Goal: Transaction & Acquisition: Register for event/course

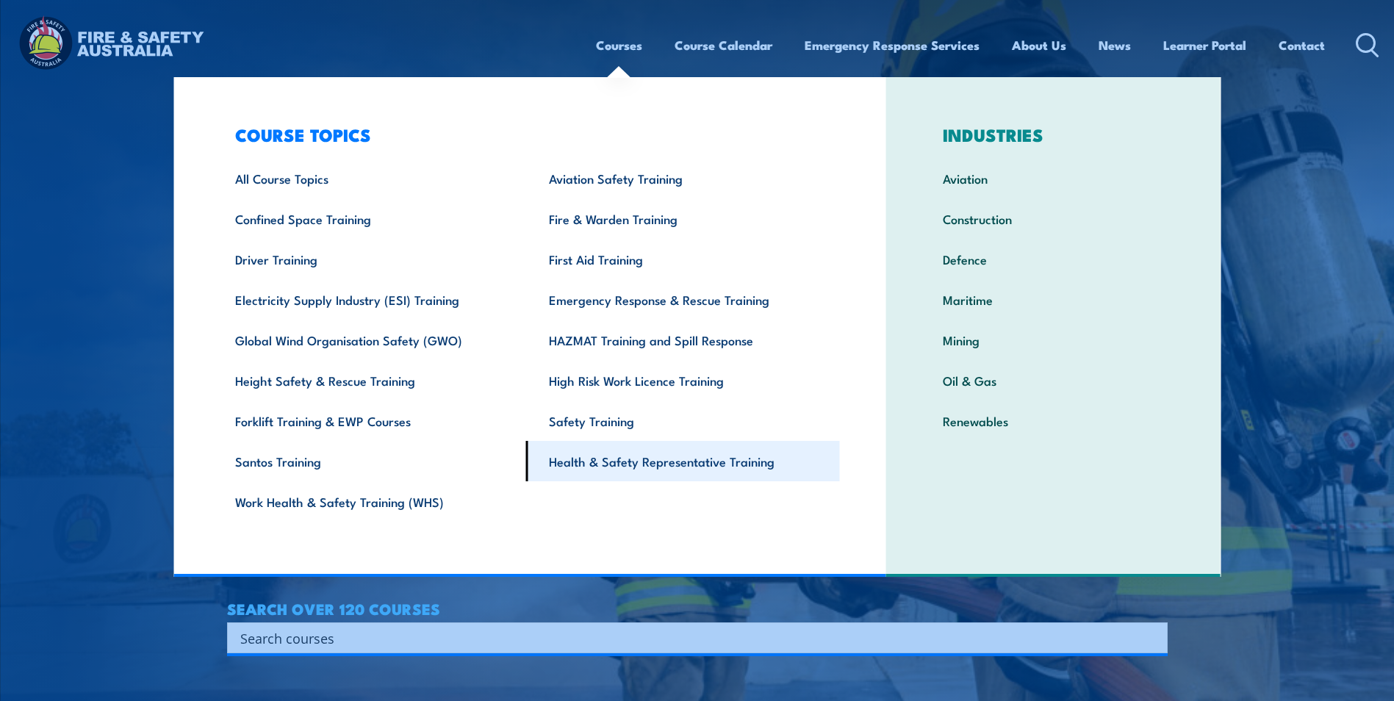
click at [597, 460] on link "Health & Safety Representative Training" at bounding box center [683, 461] width 314 height 40
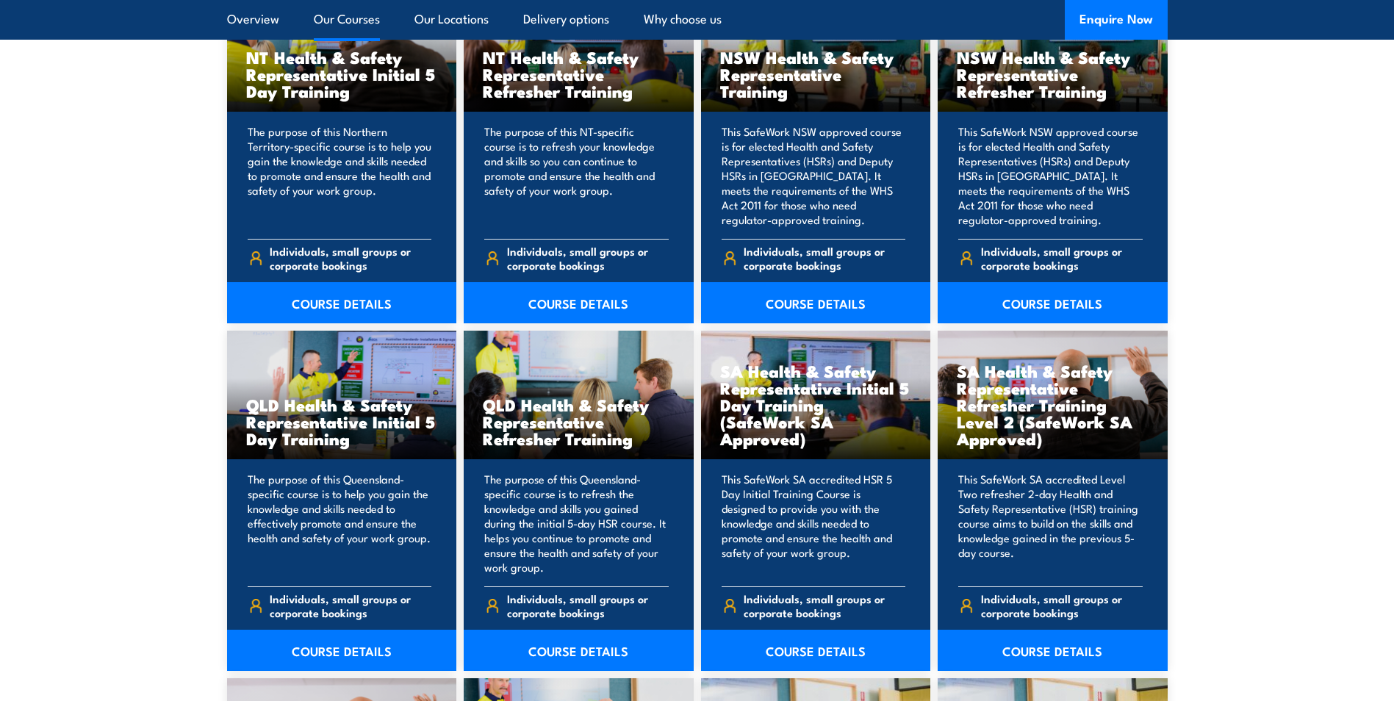
scroll to position [1616, 0]
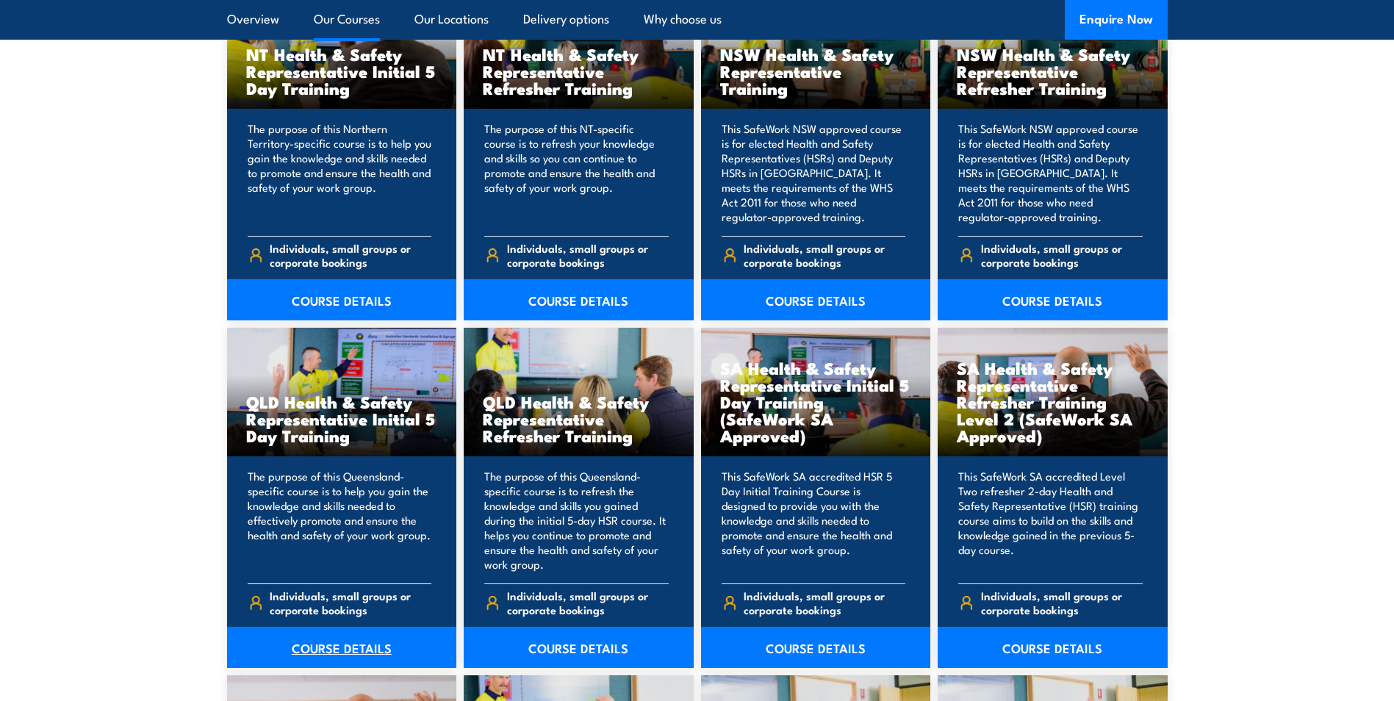
click at [332, 650] on link "COURSE DETAILS" at bounding box center [342, 647] width 230 height 41
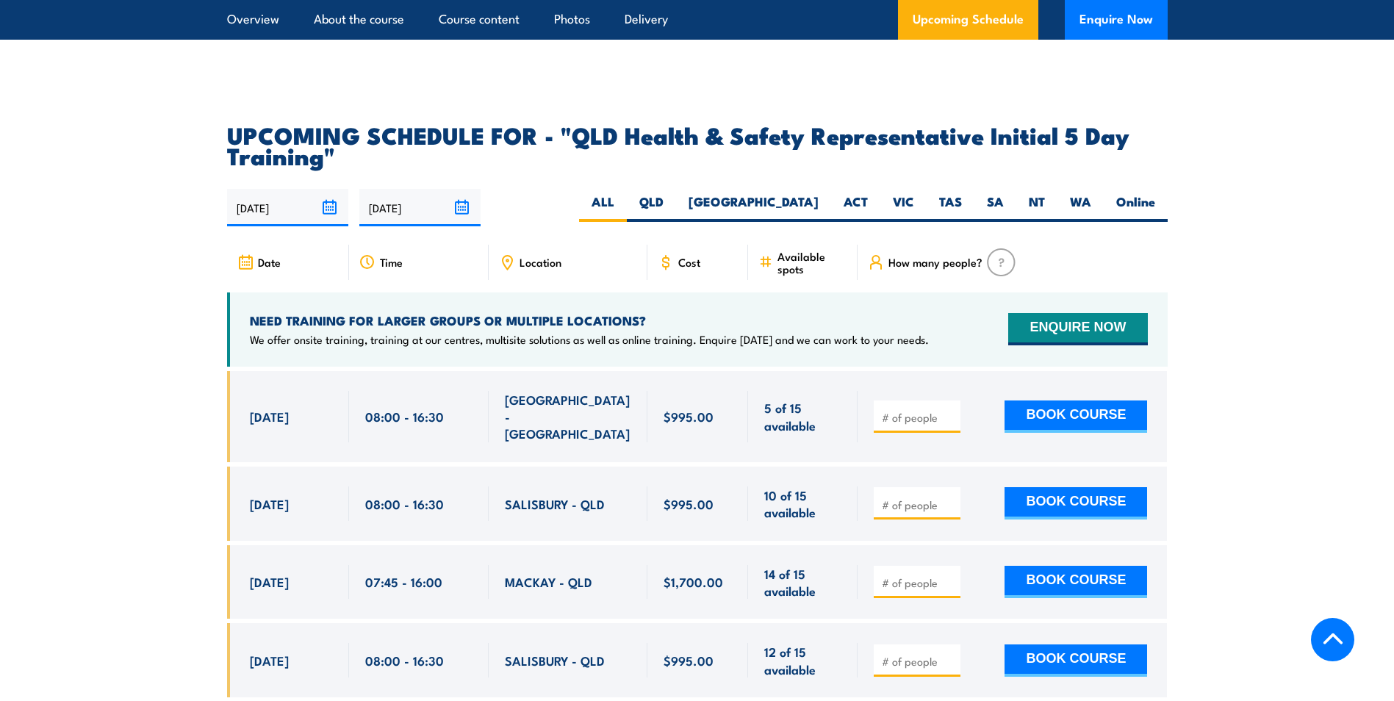
scroll to position [2572, 0]
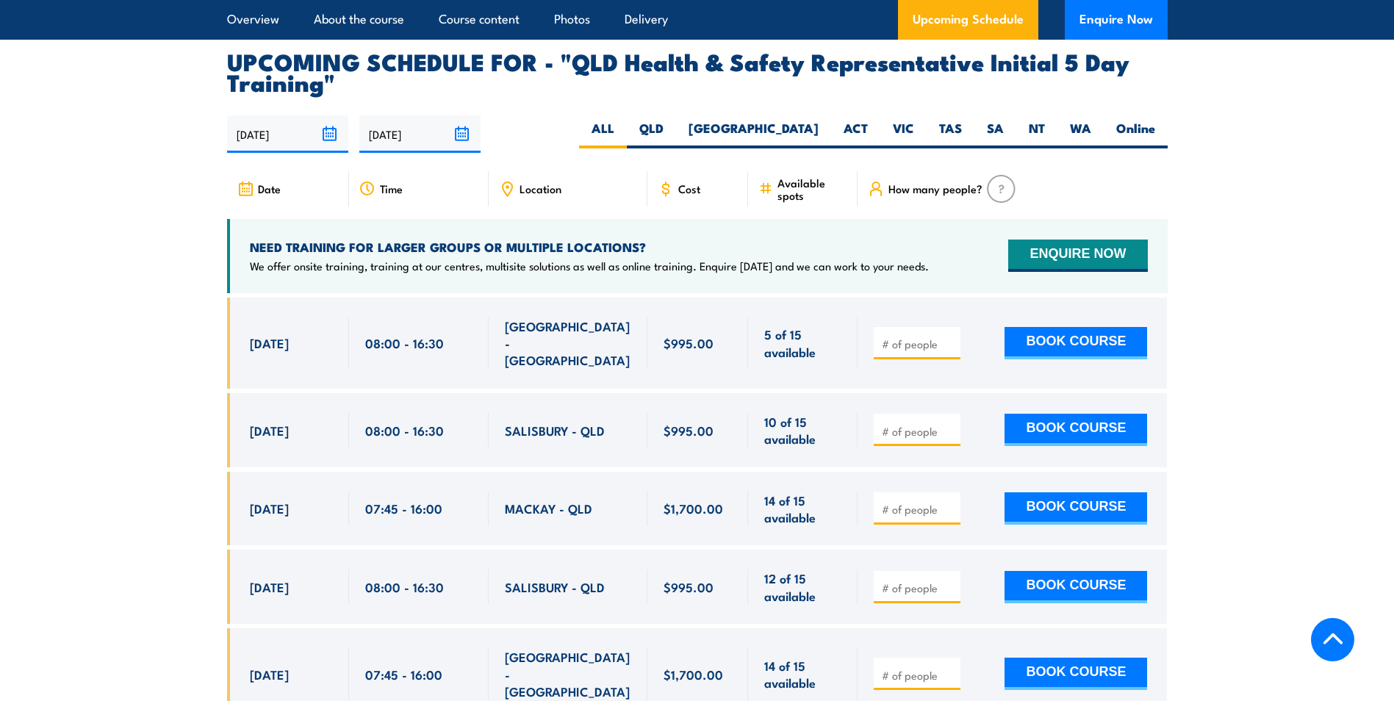
click at [892, 424] on input "number" at bounding box center [918, 431] width 73 height 15
type input "1"
click at [1044, 414] on button "BOOK COURSE" at bounding box center [1075, 430] width 143 height 32
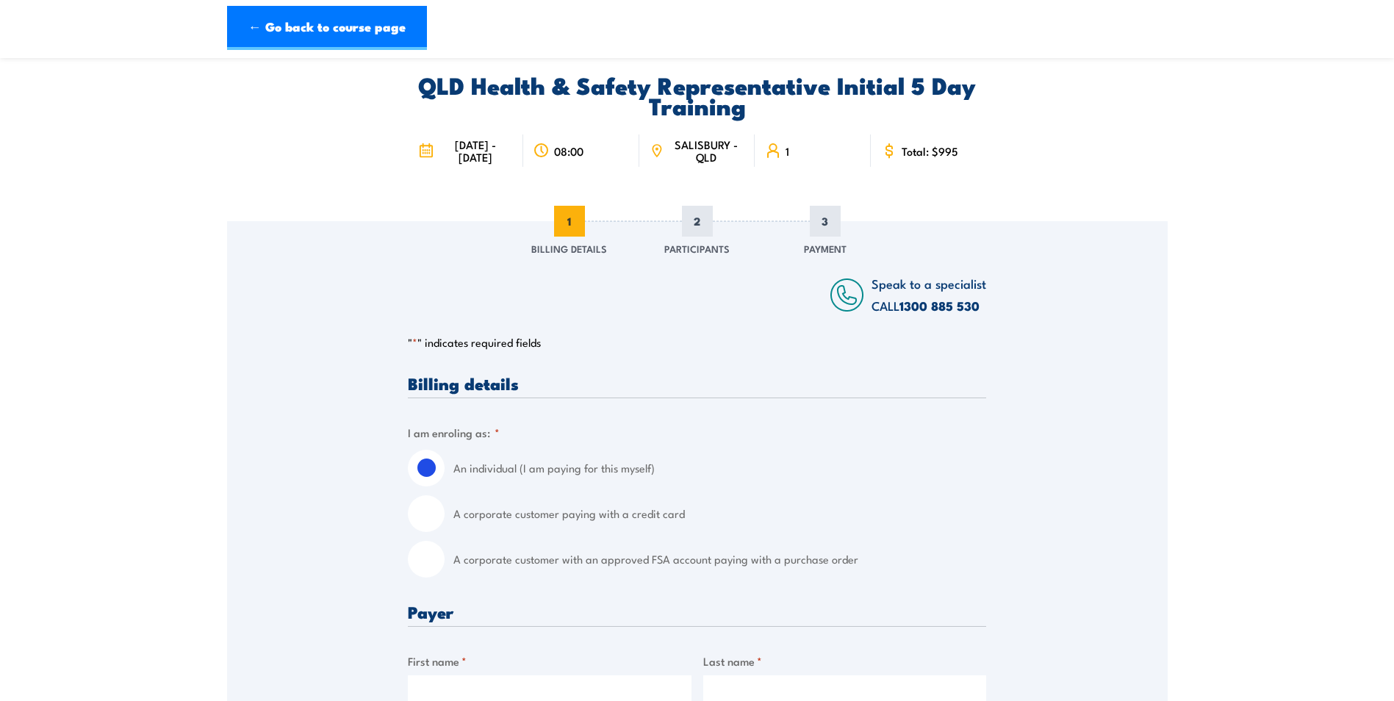
scroll to position [147, 0]
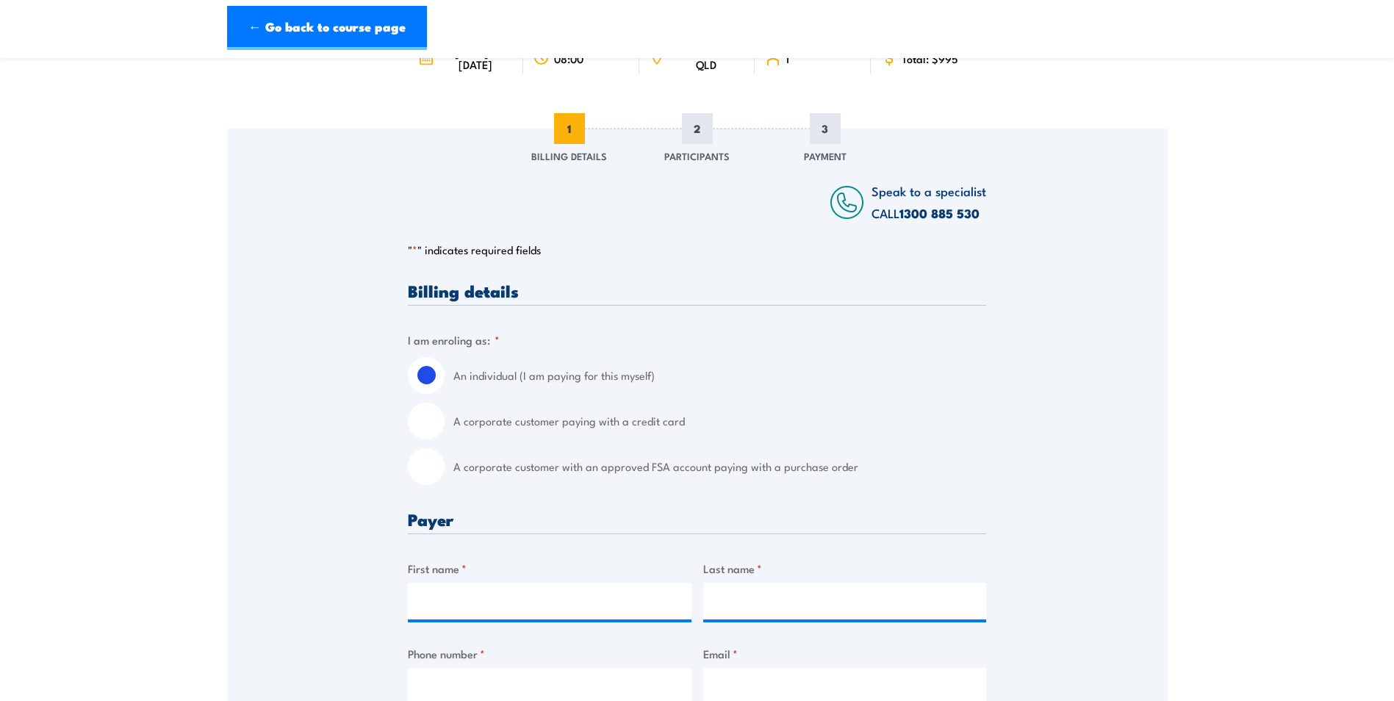
click at [428, 469] on input "A corporate customer with an approved FSA account paying with a purchase order" at bounding box center [426, 466] width 37 height 37
radio input "true"
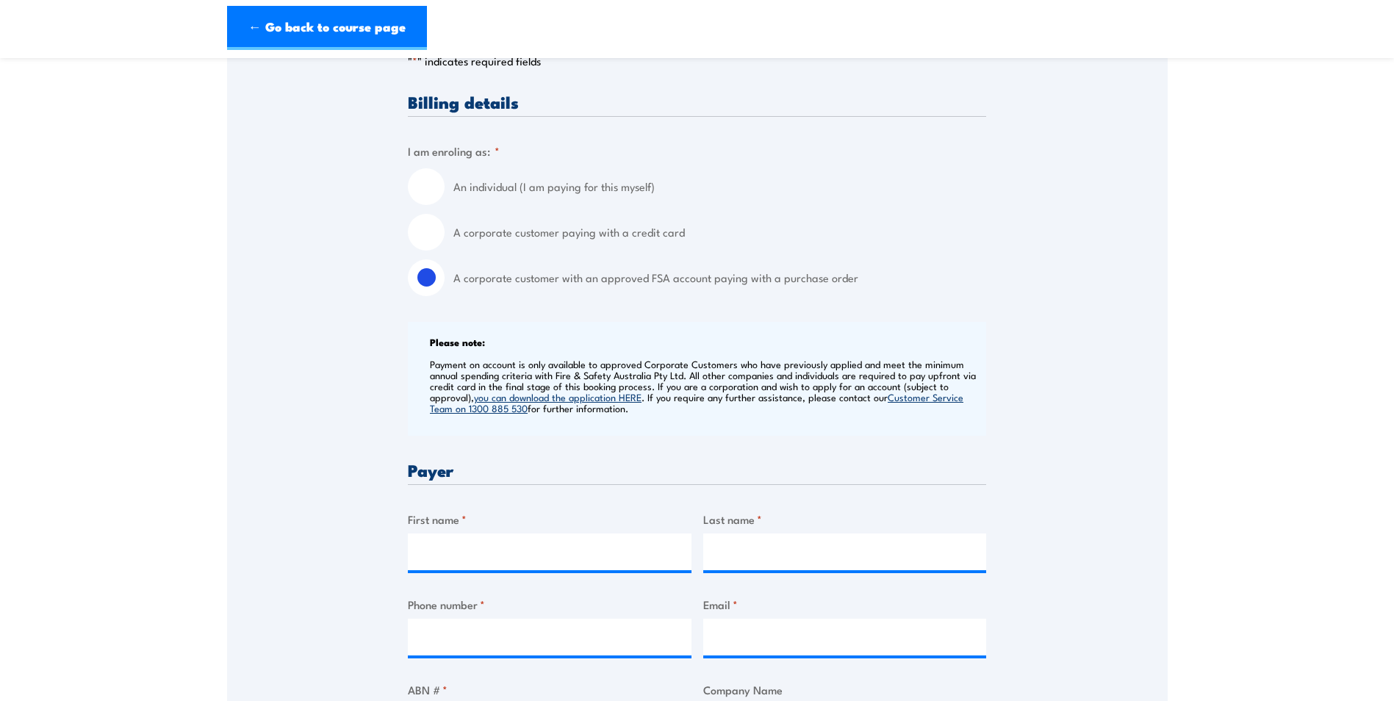
scroll to position [588, 0]
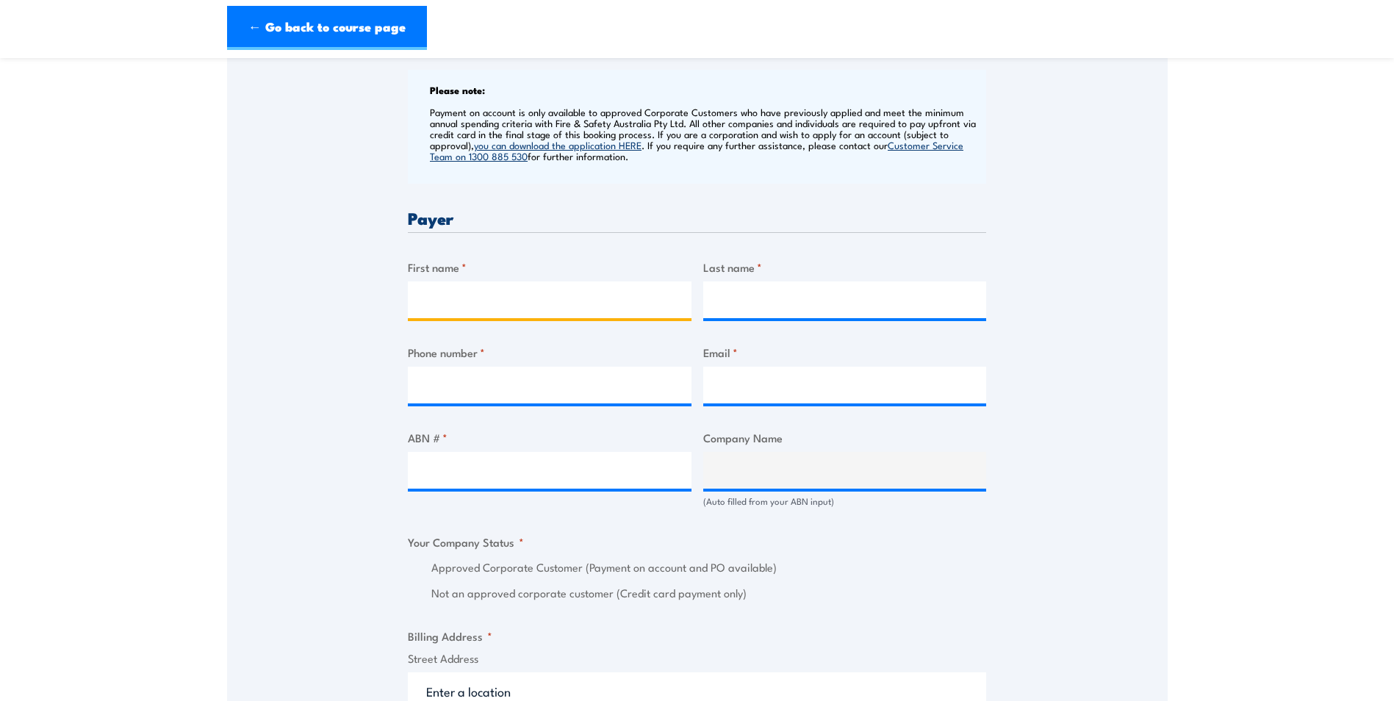
click at [466, 303] on input "First name *" at bounding box center [550, 299] width 284 height 37
type input "Charmaine"
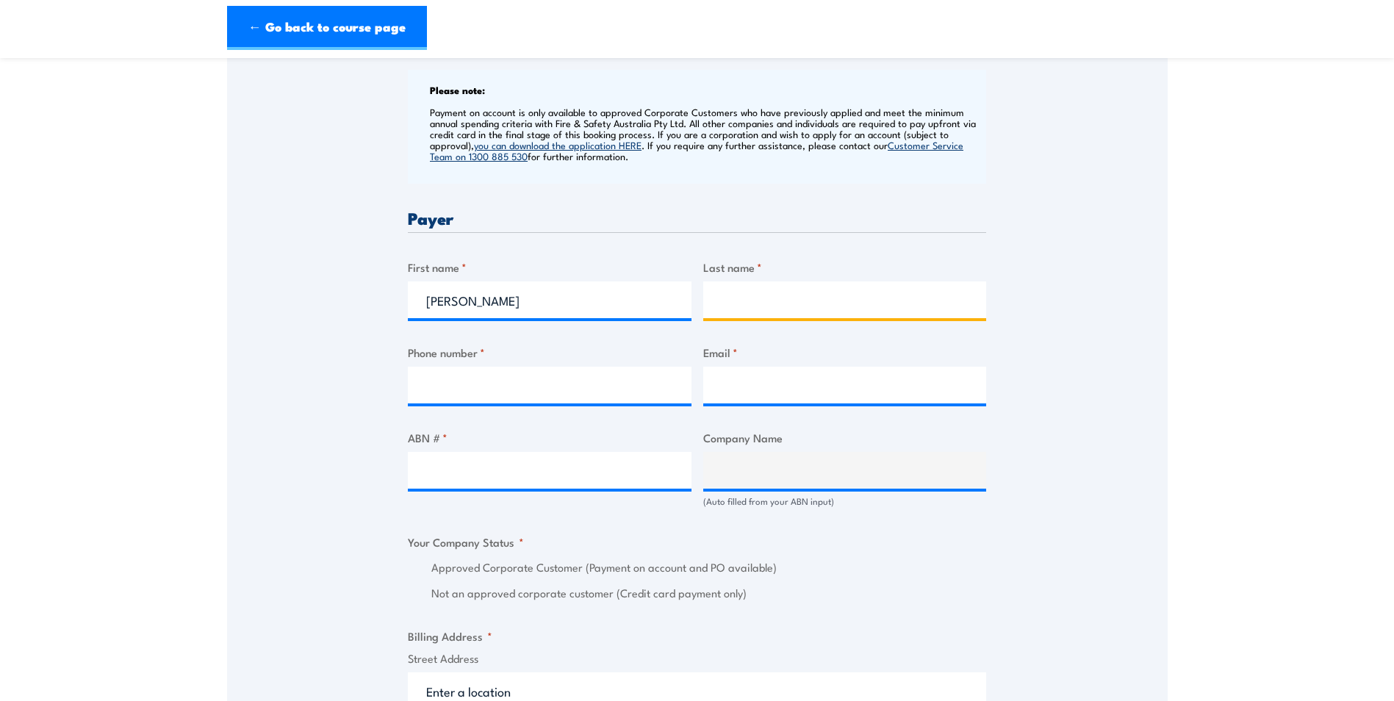
type input "TAFFE"
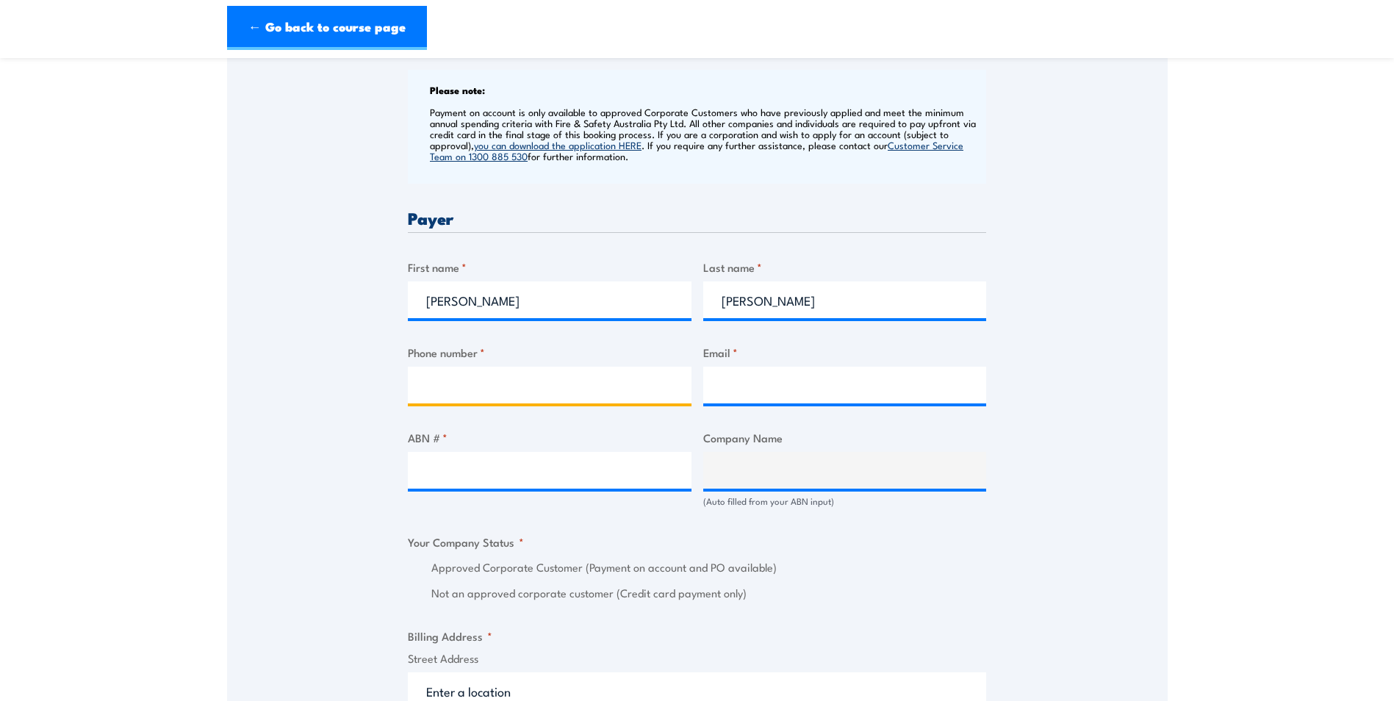
type input "0733825177"
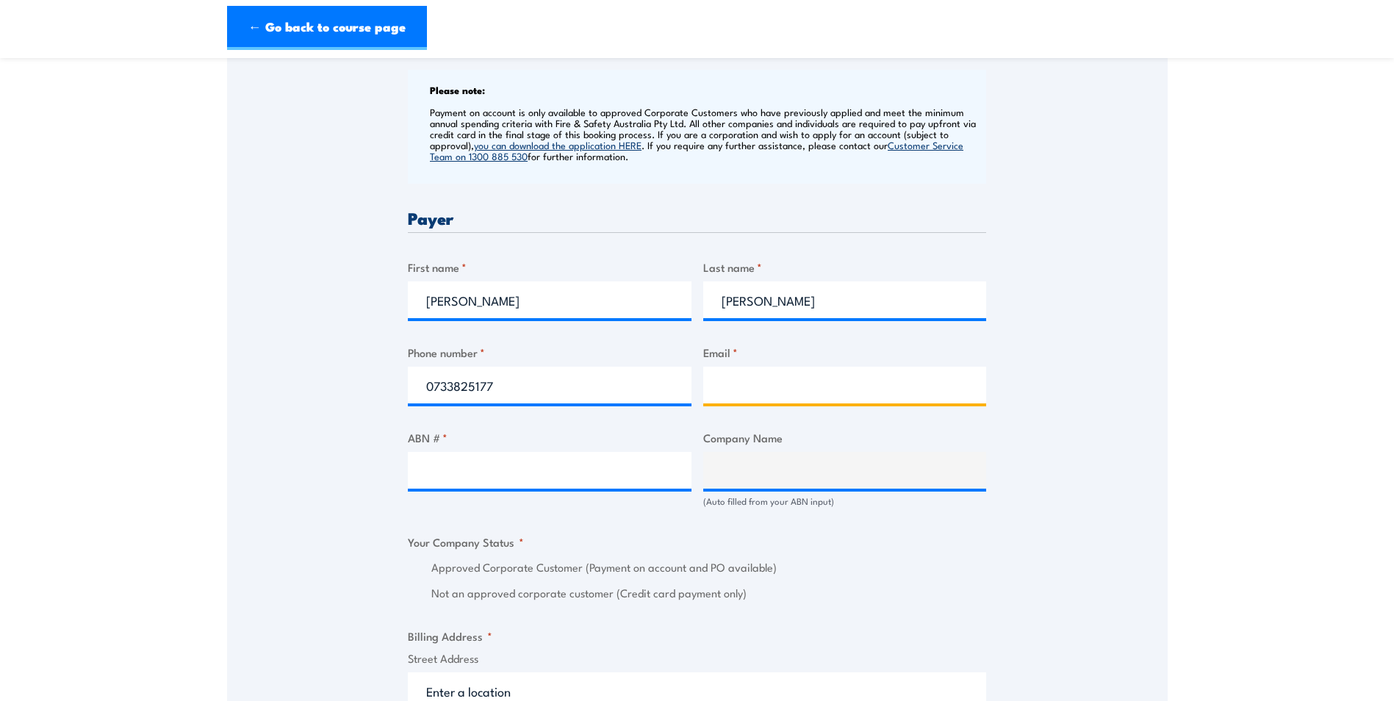
type input "ctaffe@teysaust.com.au"
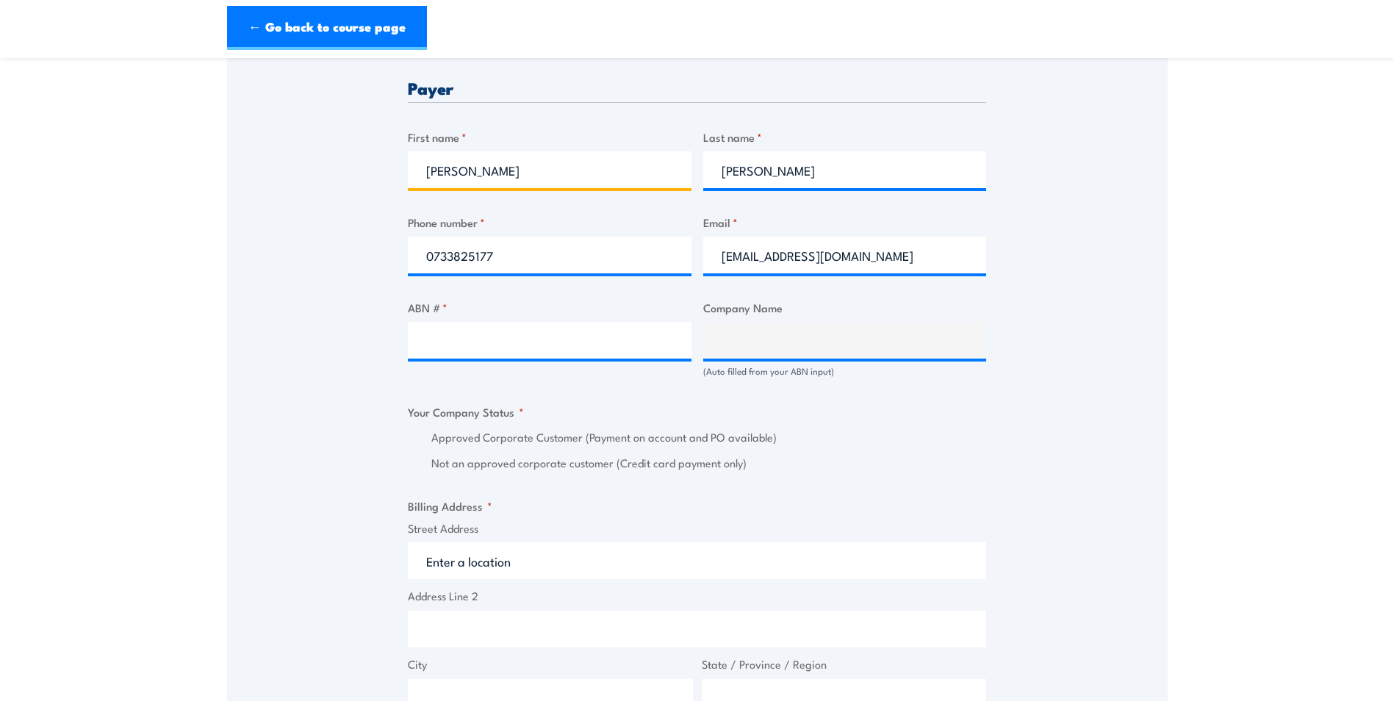
scroll to position [735, 0]
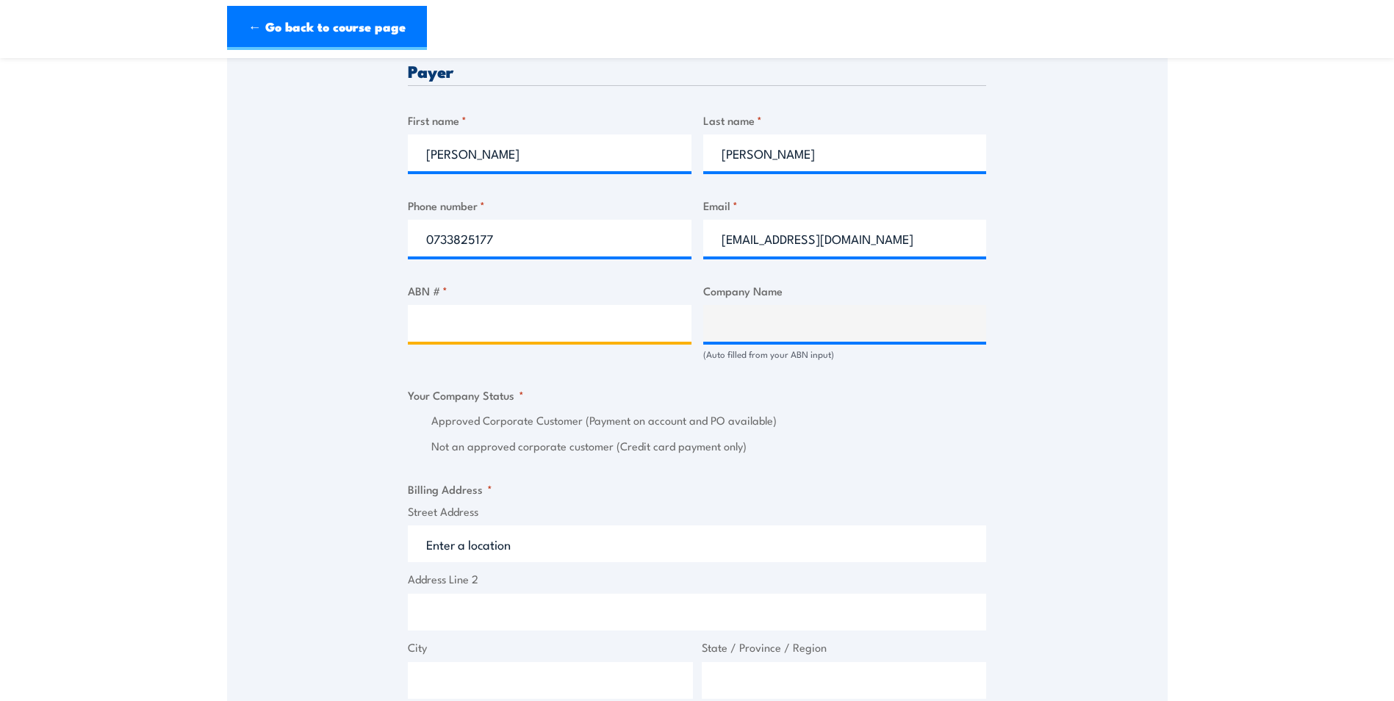
click at [471, 334] on input "ABN # *" at bounding box center [550, 323] width 284 height 37
type input "97009672459"
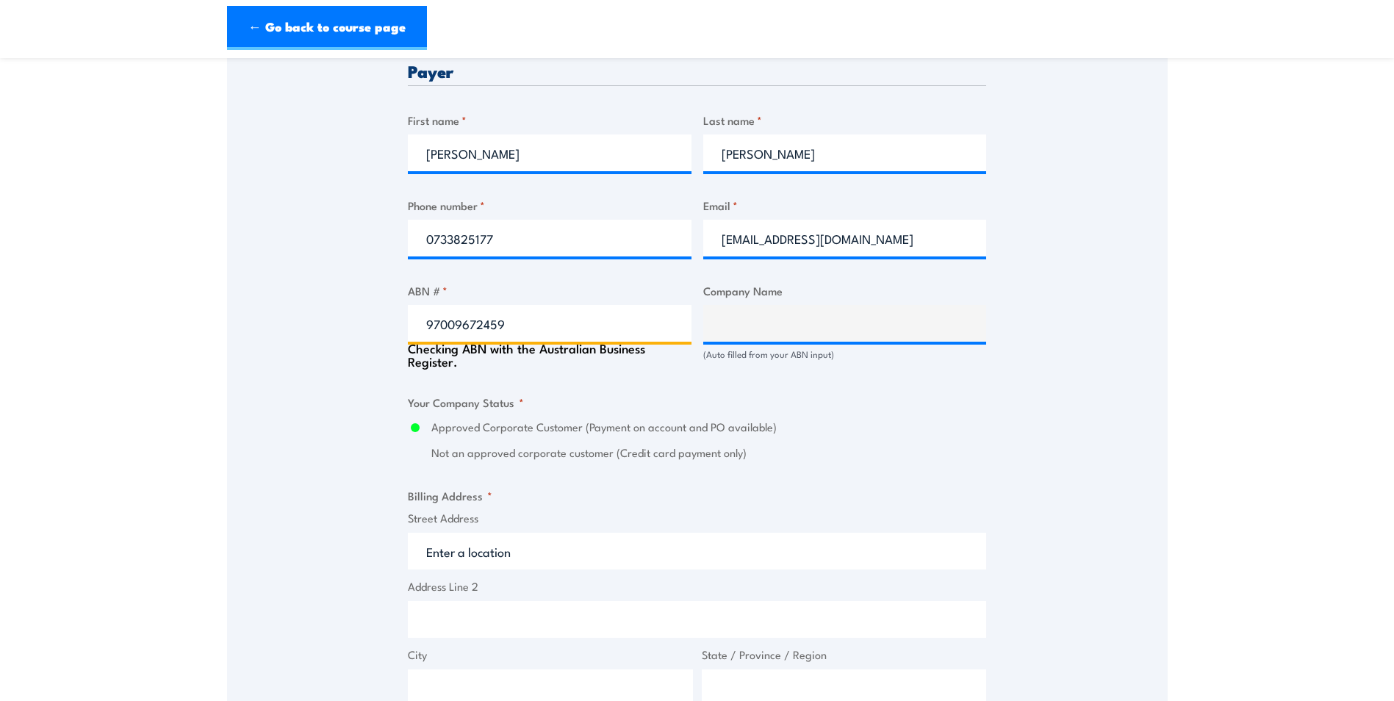
type input "TEYS AUSTRALIA BEENLEIGH PTY LTD"
radio input "true"
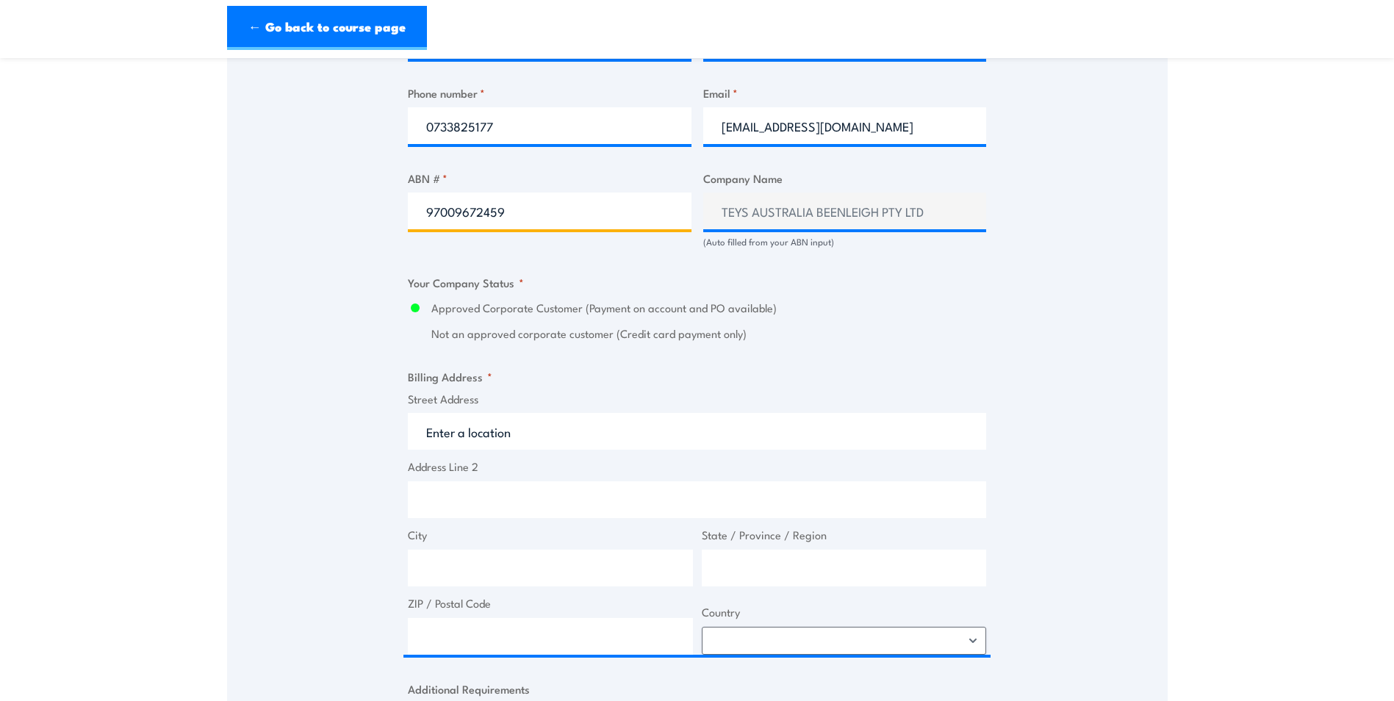
scroll to position [882, 0]
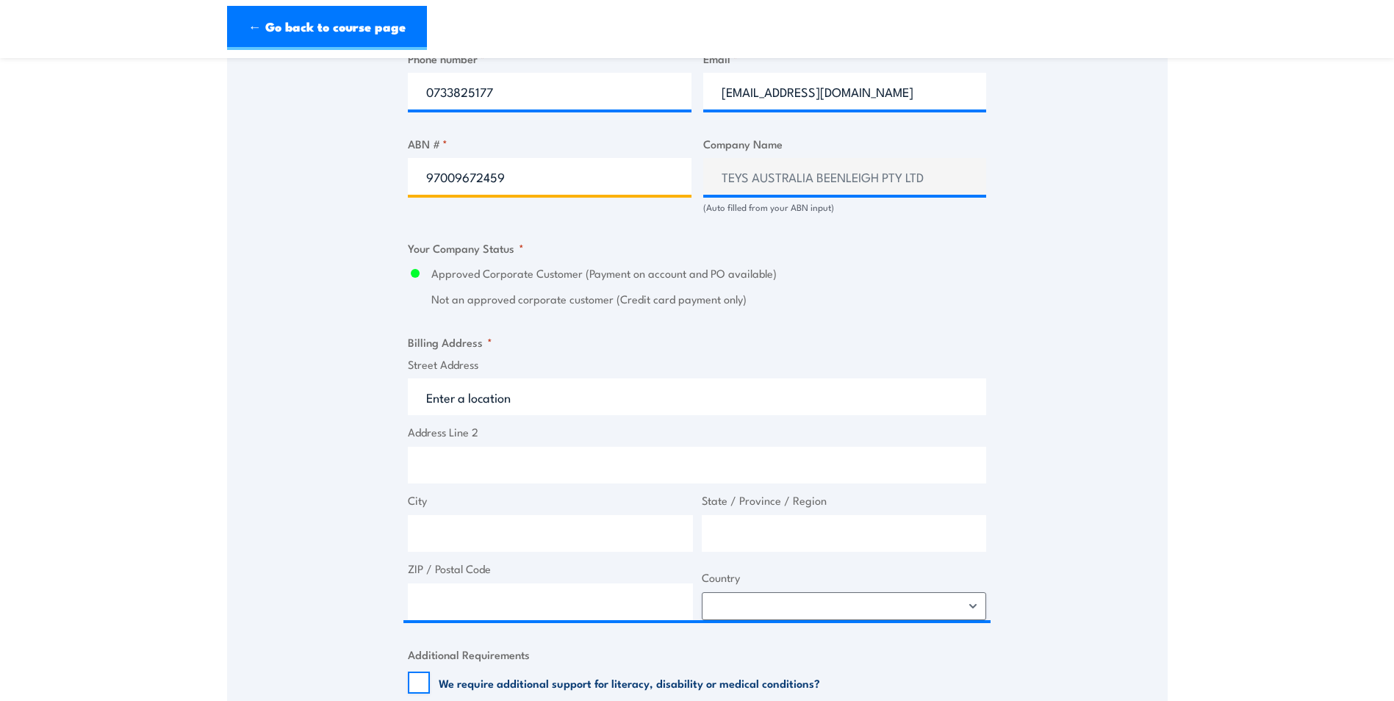
type input "97009672459"
click at [530, 386] on input "Street Address" at bounding box center [697, 396] width 578 height 37
type input "112-148 Logan River Rd"
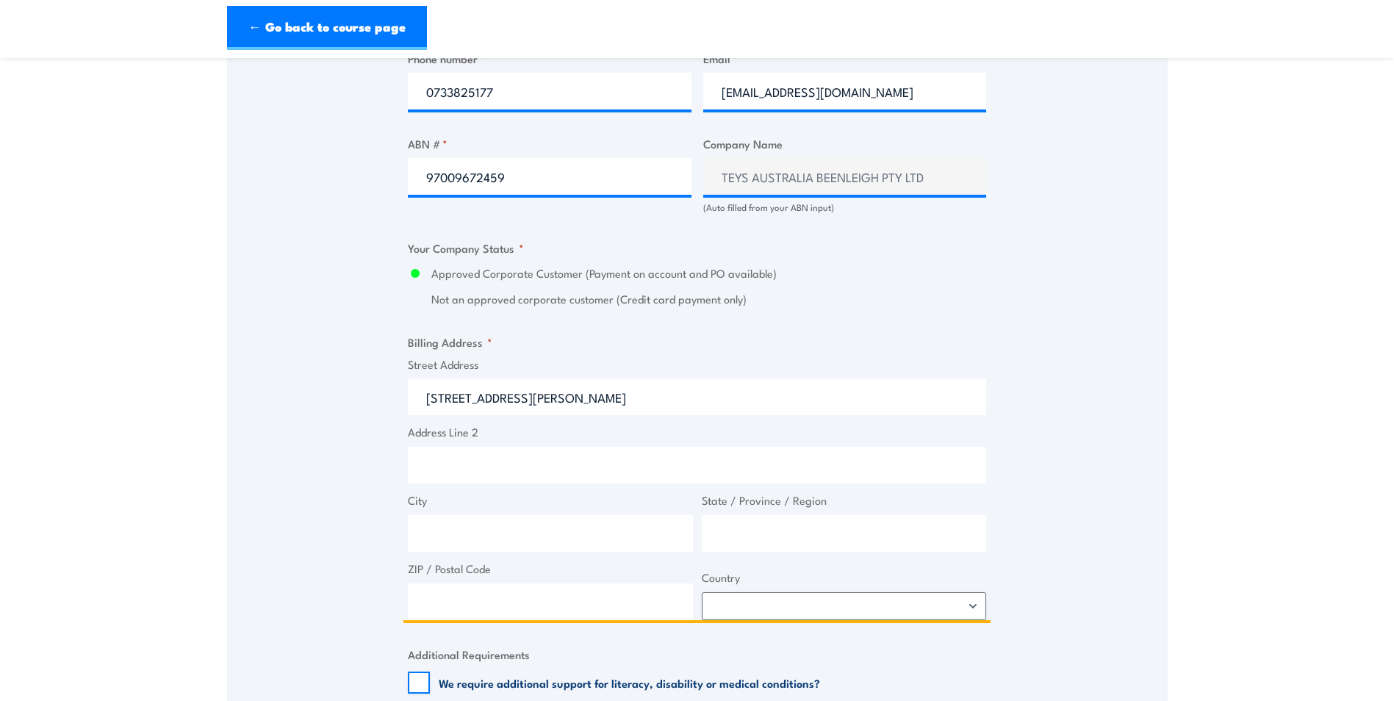
type input "Holmview"
type input "Queensland"
type input "4207"
select select "Australia"
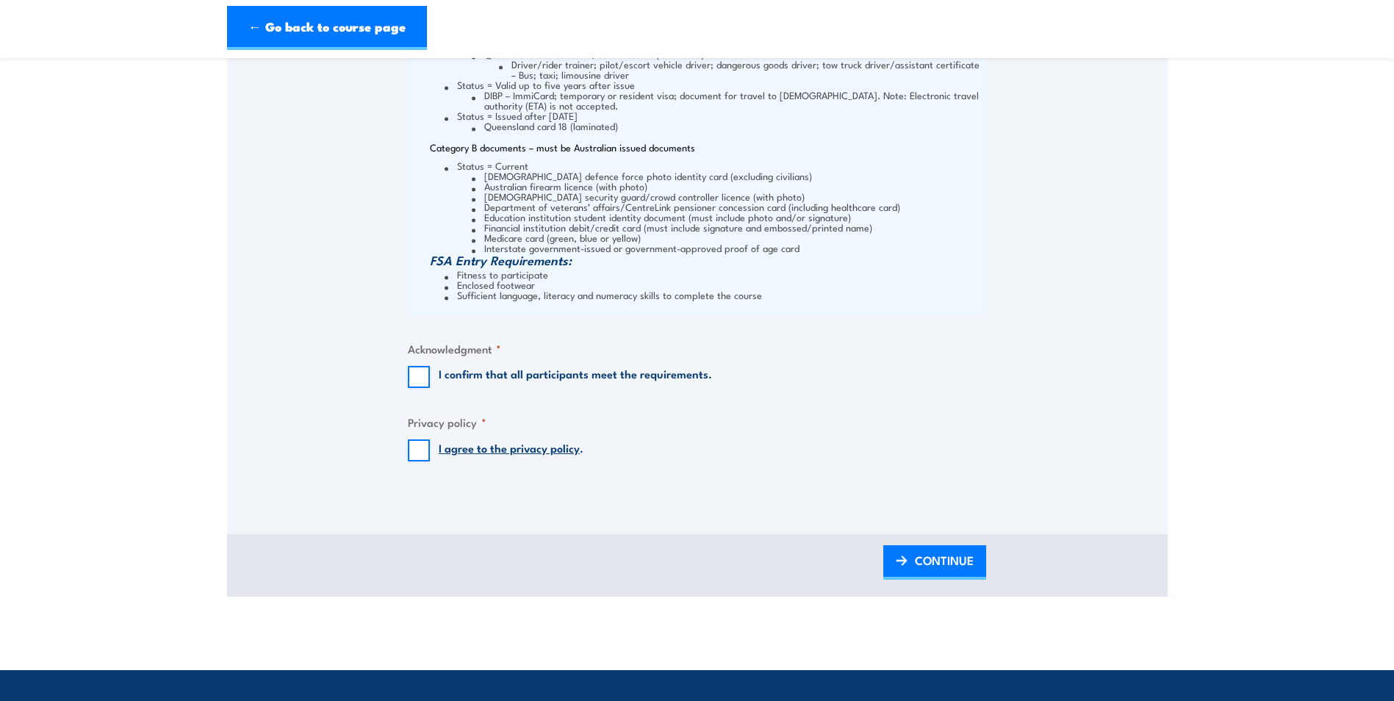
scroll to position [1910, 0]
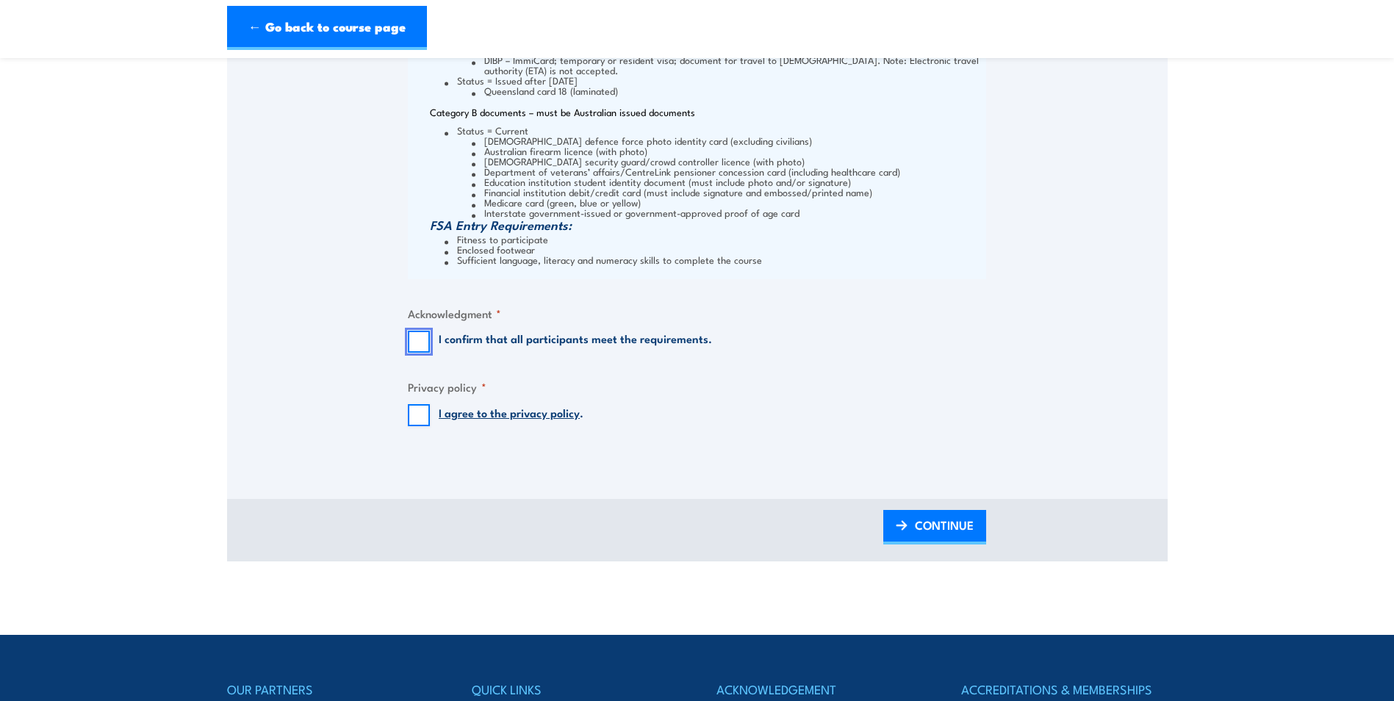
click at [421, 347] on input "I confirm that all participants meet the requirements." at bounding box center [419, 342] width 22 height 22
checkbox input "true"
click at [423, 412] on input "I agree to the privacy policy ." at bounding box center [419, 415] width 22 height 22
checkbox input "true"
click at [932, 537] on span "CONTINUE" at bounding box center [944, 524] width 59 height 39
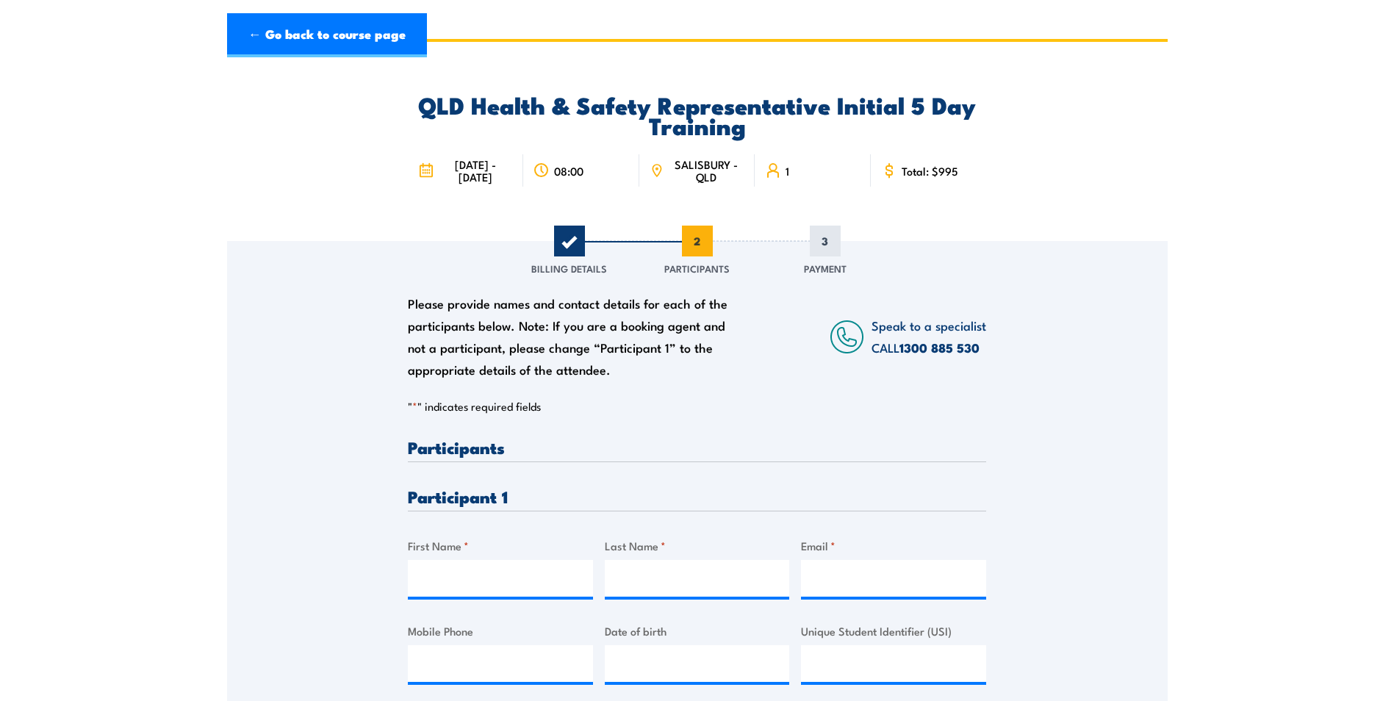
scroll to position [0, 0]
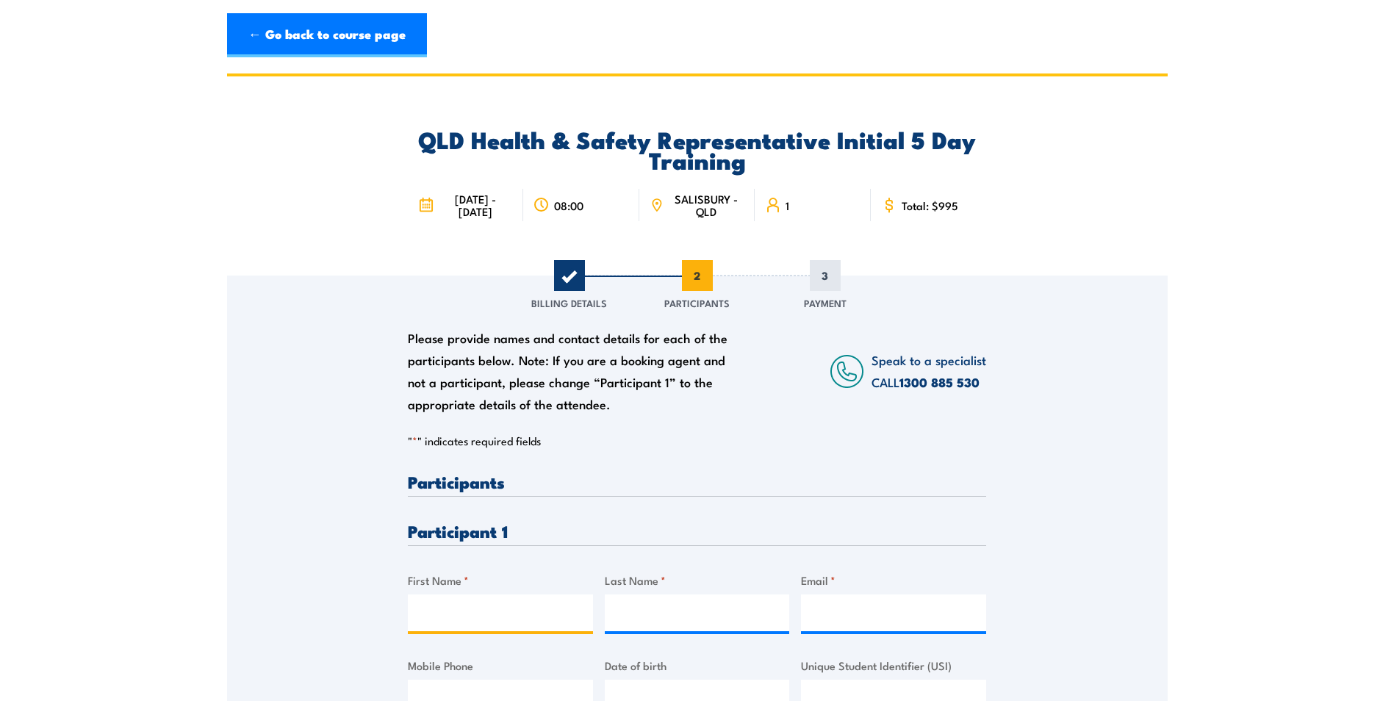
click at [544, 601] on input "First Name *" at bounding box center [500, 612] width 185 height 37
paste input "Filipe"
type input "Filipe"
click at [614, 610] on input "Last Name *" at bounding box center [697, 612] width 185 height 37
paste input "Rodrigues"
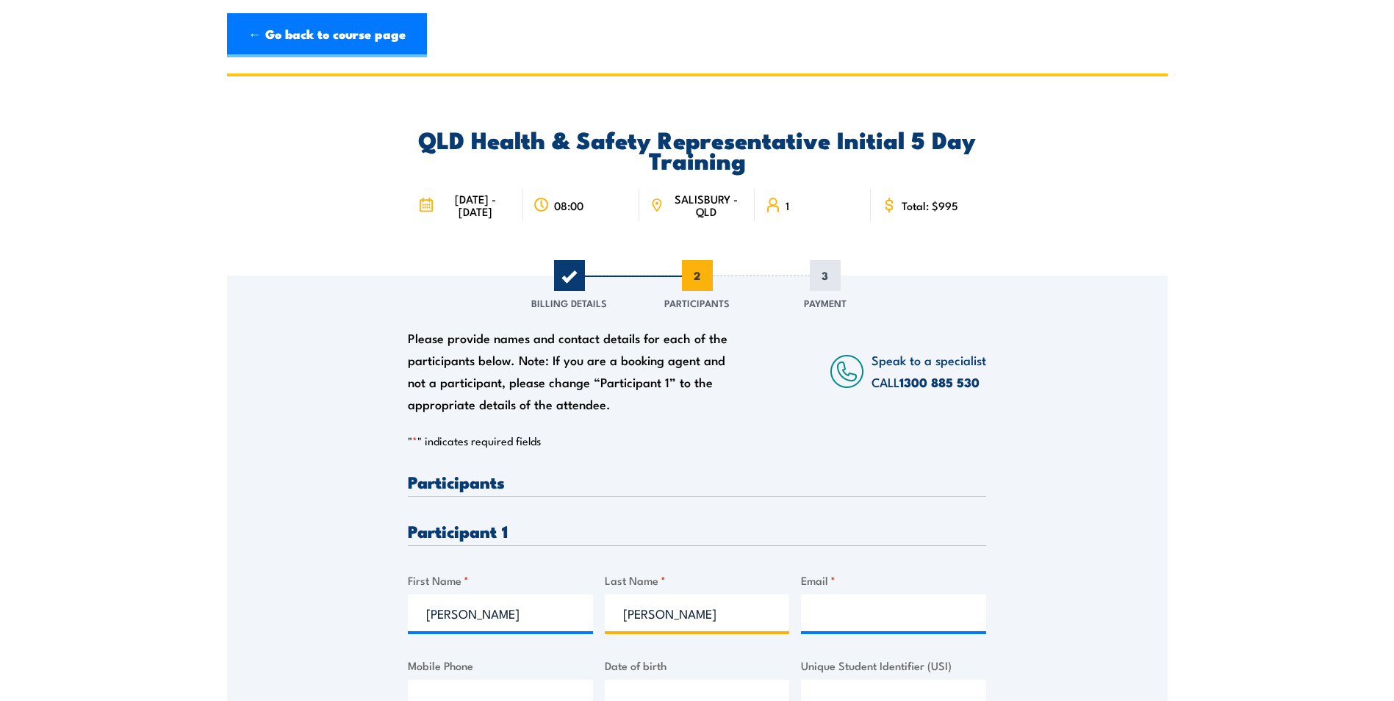
type input "Rodrigues"
click at [834, 602] on input "Email *" at bounding box center [893, 612] width 185 height 37
paste input "filipe-rodrigues1975@hotmail.com"
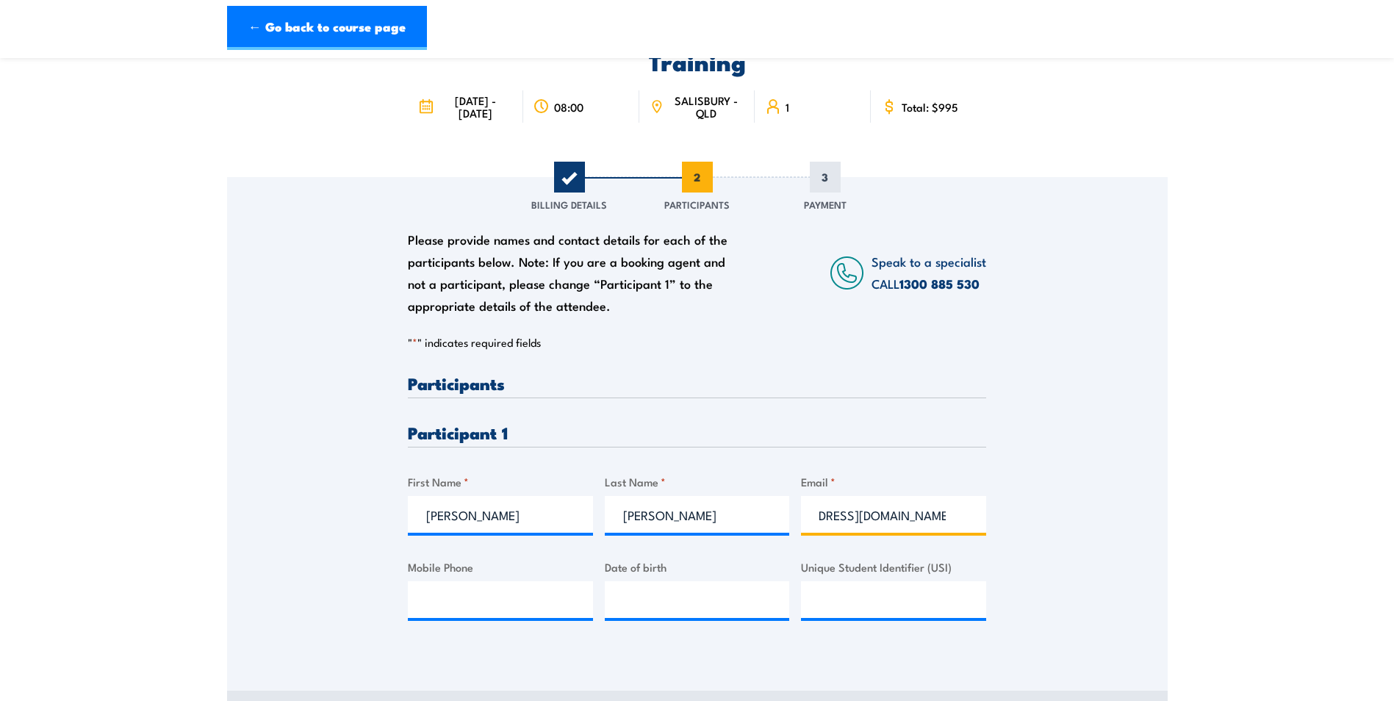
scroll to position [147, 0]
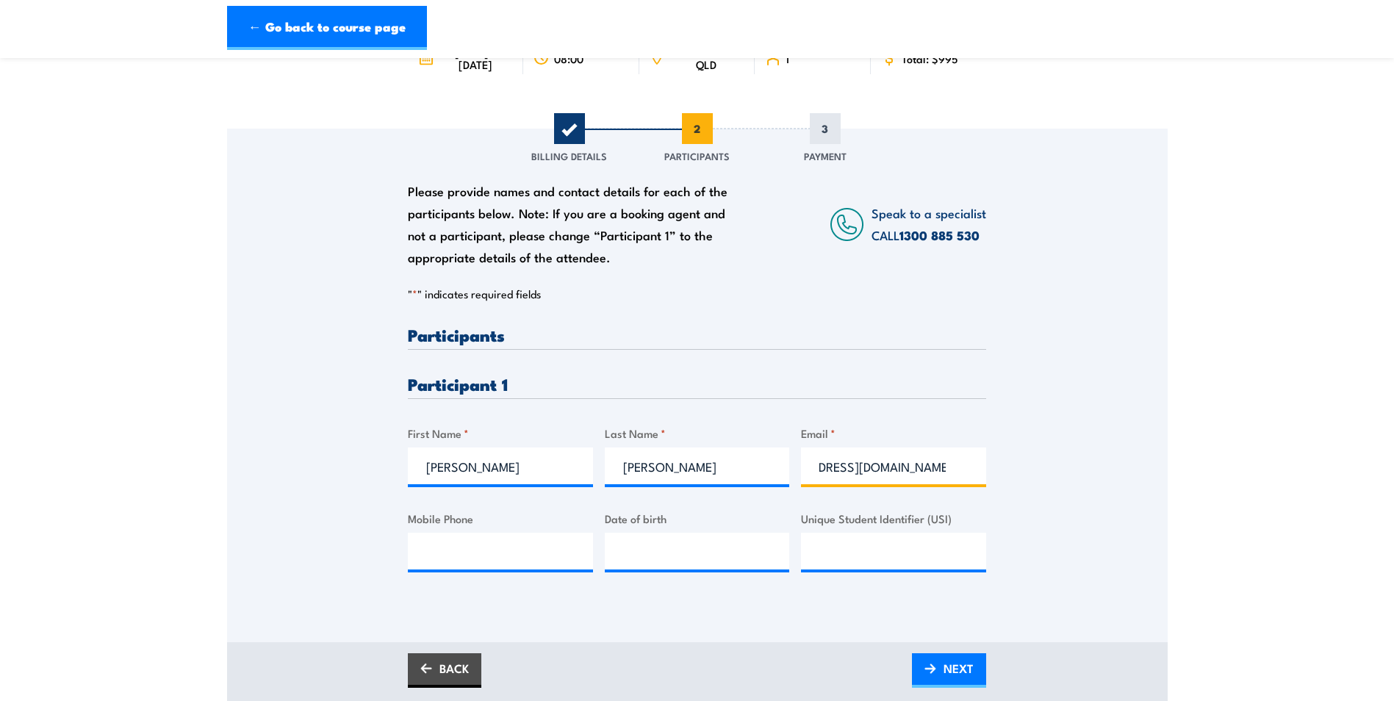
type input "filipe-rodrigues1975@hotmail.com"
click at [666, 558] on input "__/__/____" at bounding box center [697, 551] width 185 height 37
type input "15/08/1975"
click at [495, 547] on input "Mobile Phone" at bounding box center [500, 551] width 185 height 37
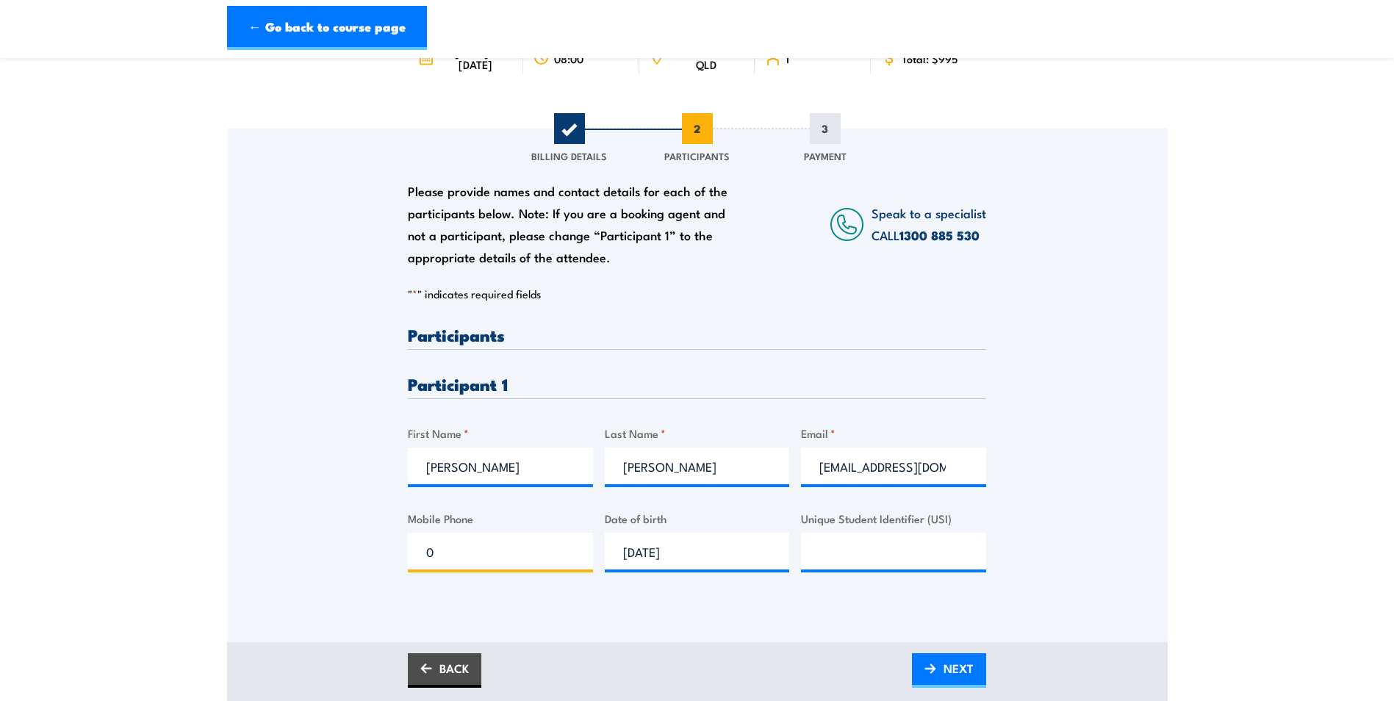
paste input "423283334"
type input "0423283334"
click at [943, 669] on span "NEXT" at bounding box center [958, 668] width 30 height 39
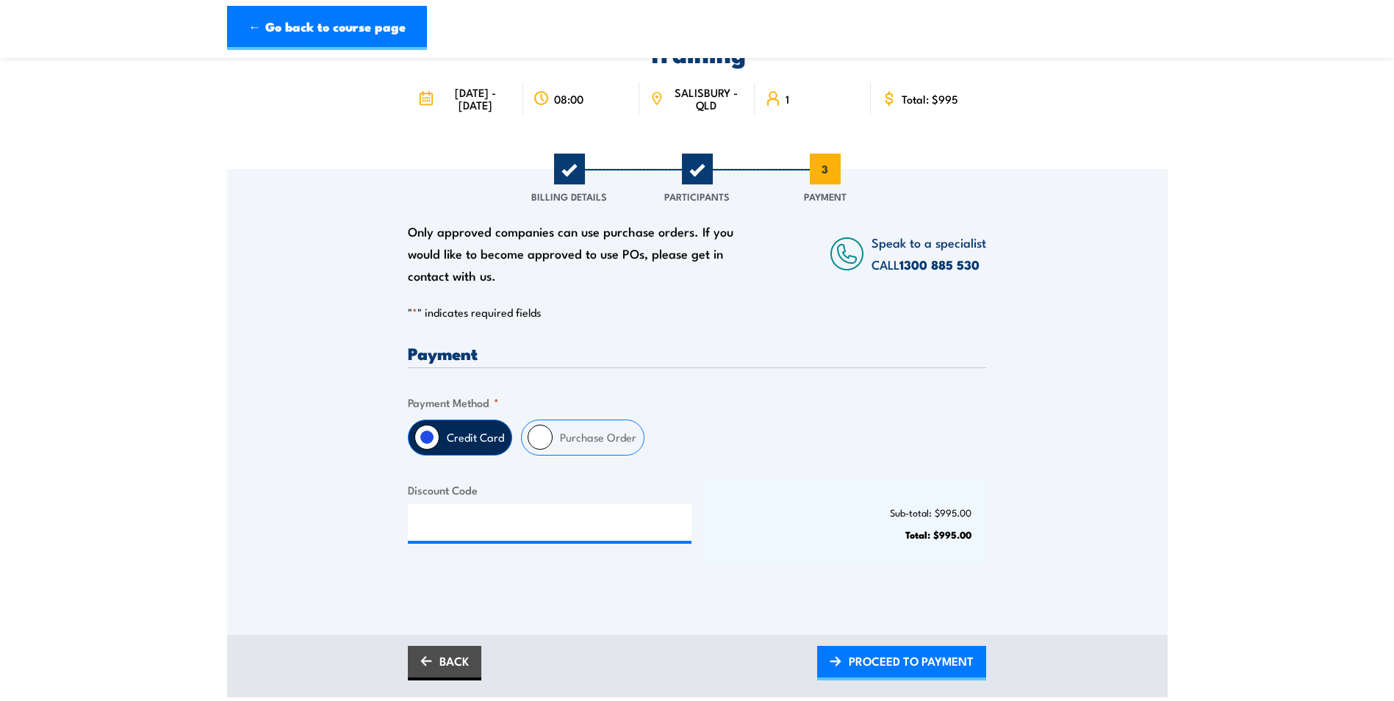
scroll to position [147, 0]
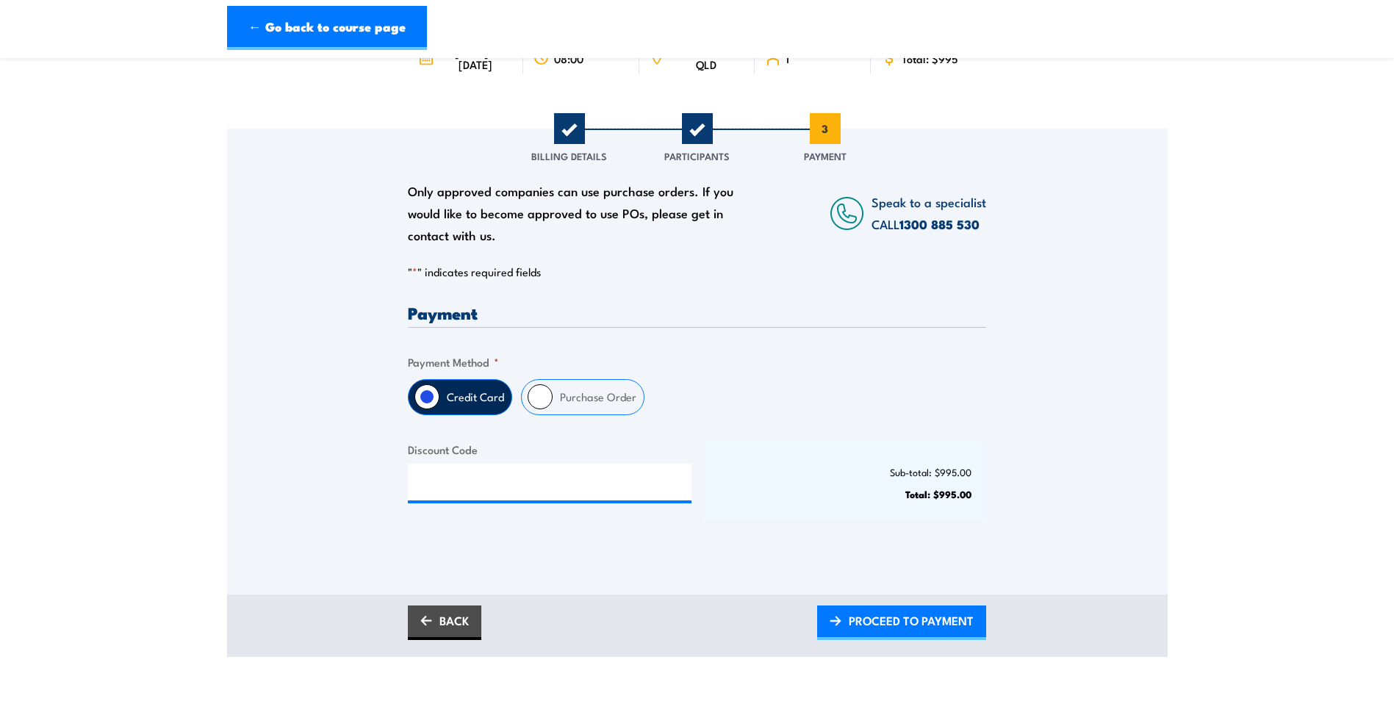
click at [538, 390] on input "Purchase Order" at bounding box center [540, 396] width 25 height 25
radio input "true"
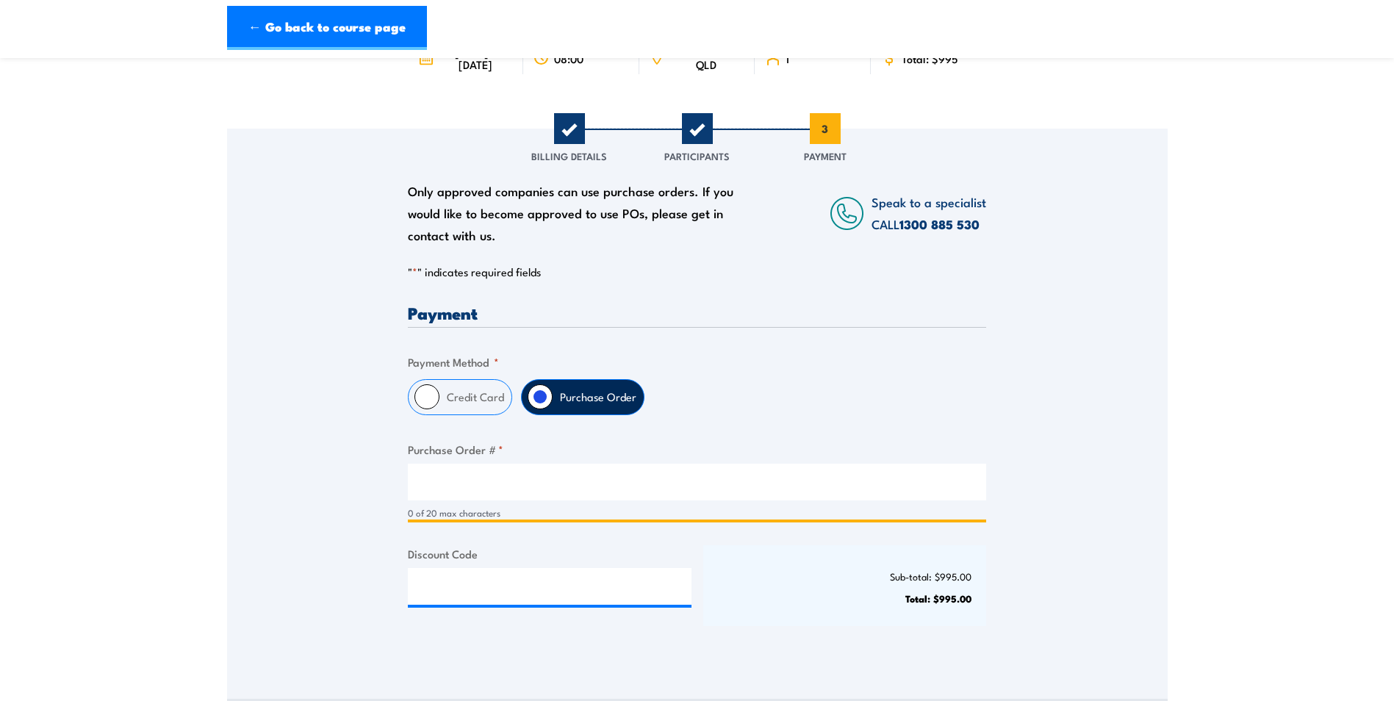
click at [500, 469] on input "Purchase Order # *" at bounding box center [697, 482] width 578 height 37
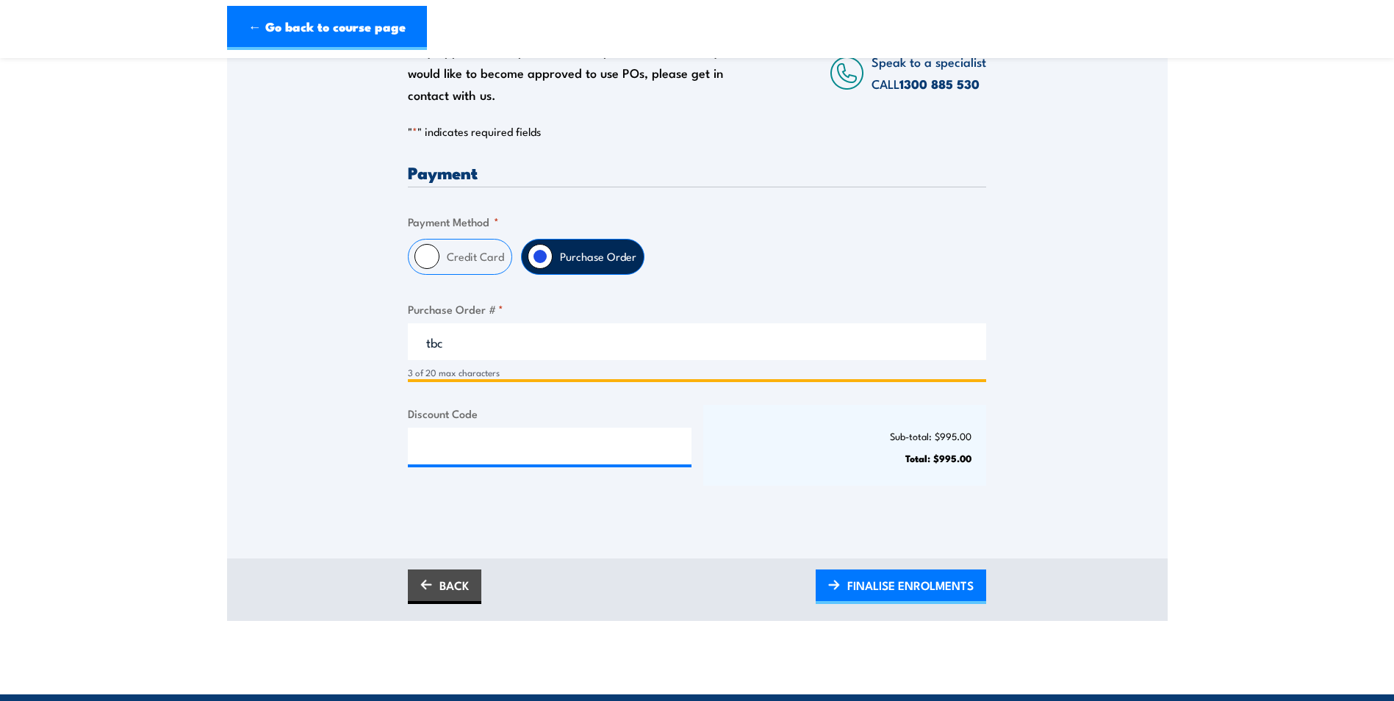
scroll to position [294, 0]
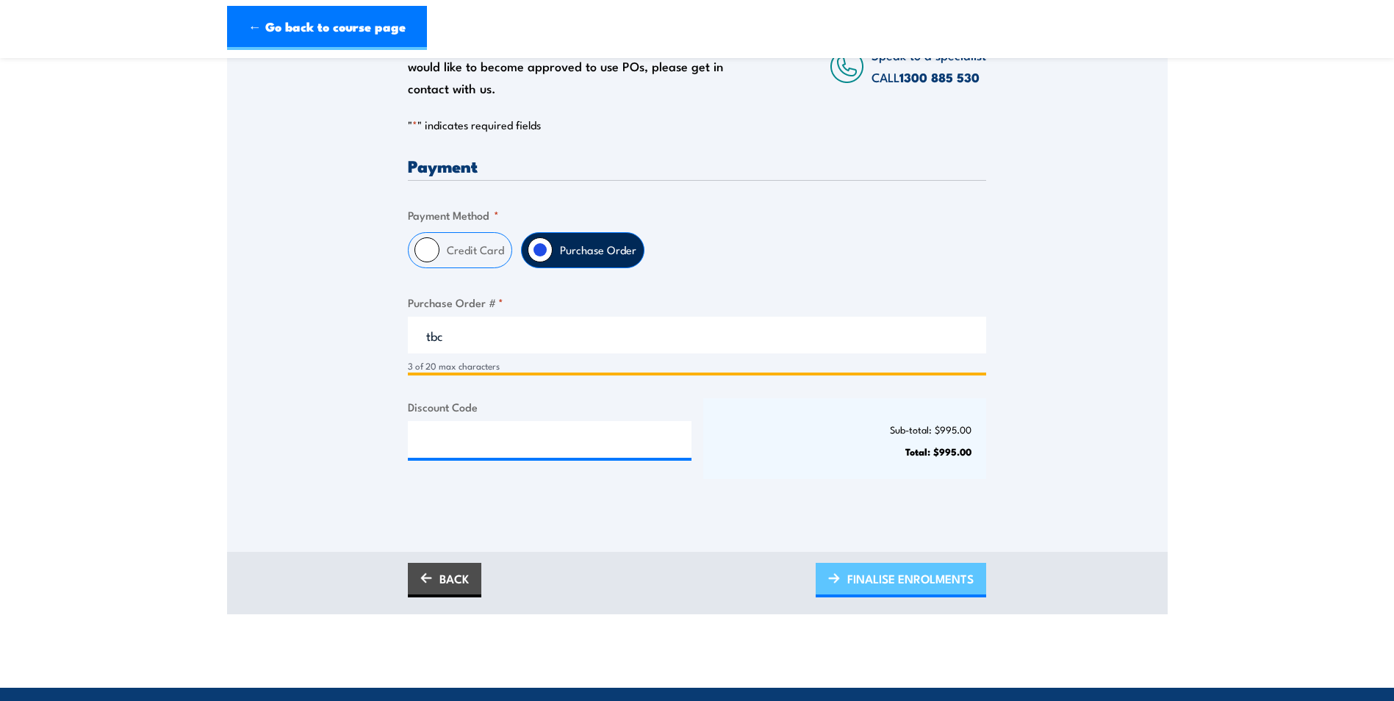
type input "tbc"
click at [957, 575] on span "FINALISE ENROLMENTS" at bounding box center [910, 578] width 126 height 39
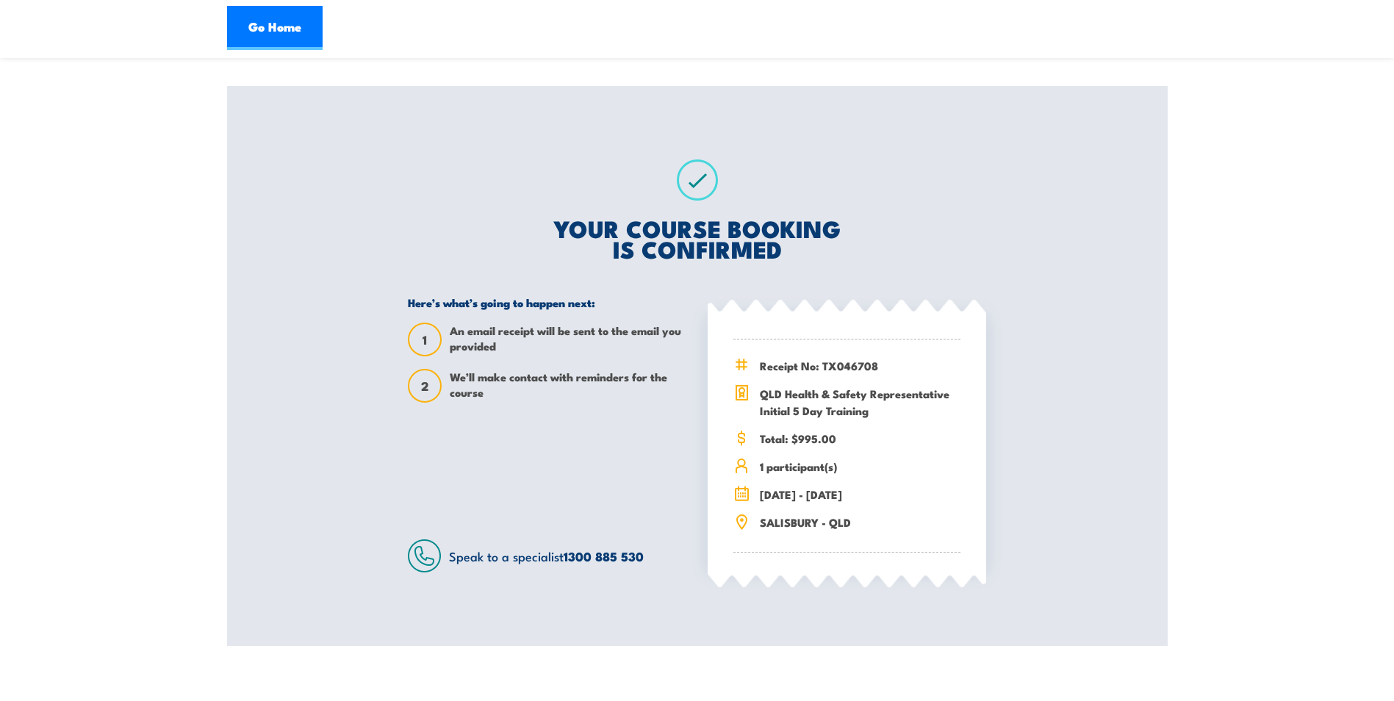
scroll to position [220, 0]
